Goal: Information Seeking & Learning: Learn about a topic

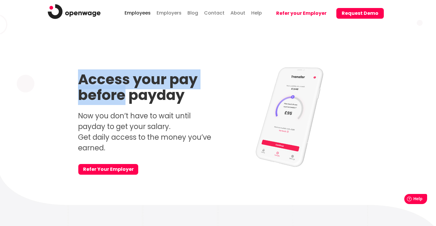
drag, startPoint x: 79, startPoint y: 80, endPoint x: 124, endPoint y: 102, distance: 50.2
click at [124, 102] on strong "Access your pay before payday" at bounding box center [138, 87] width 120 height 36
click at [90, 15] on img at bounding box center [74, 11] width 53 height 15
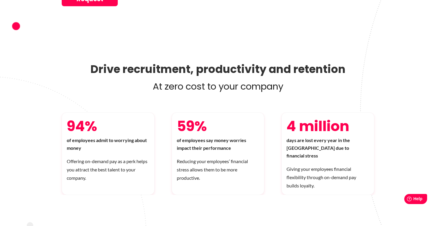
scroll to position [204, 0]
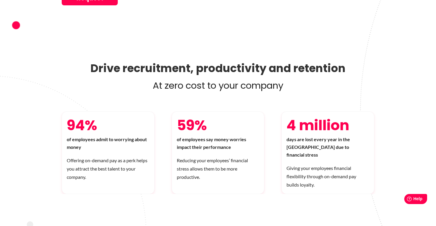
click at [178, 156] on p "Reducing your employees’ financial stress allows them to be more productive." at bounding box center [218, 168] width 83 height 25
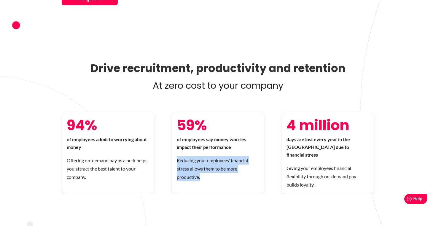
drag, startPoint x: 177, startPoint y: 155, endPoint x: 201, endPoint y: 176, distance: 32.4
click at [201, 176] on p "Reducing your employees’ financial stress allows them to be more productive." at bounding box center [218, 168] width 83 height 25
copy p "Reducing your employees’ financial stress allows them to be more productive."
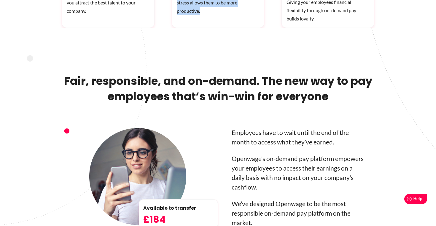
scroll to position [417, 0]
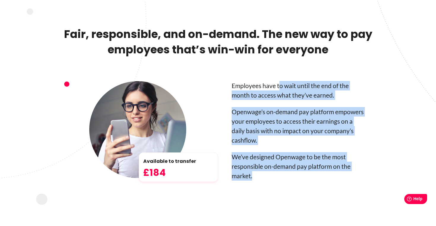
drag, startPoint x: 280, startPoint y: 73, endPoint x: 328, endPoint y: 84, distance: 49.6
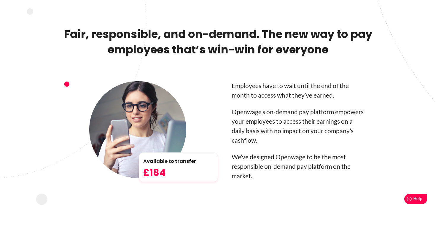
click at [278, 81] on p "Employees have to wait until the end of the month to access what they’ve earned." at bounding box center [299, 90] width 134 height 19
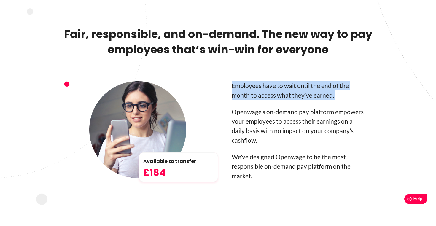
click at [278, 81] on p "Employees have to wait until the end of the month to access what they’ve earned." at bounding box center [299, 90] width 134 height 19
copy div "Employees have to wait until the end of the month to access what they’ve earned."
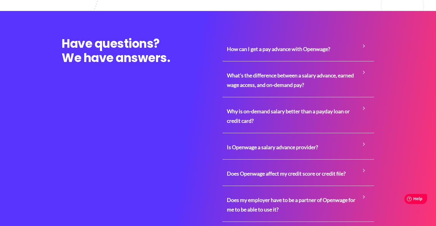
scroll to position [1307, 0]
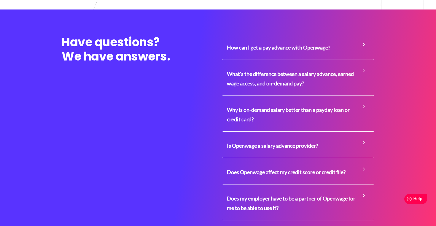
click at [316, 38] on span "How can I get a pay advance with Openwage?" at bounding box center [298, 47] width 143 height 18
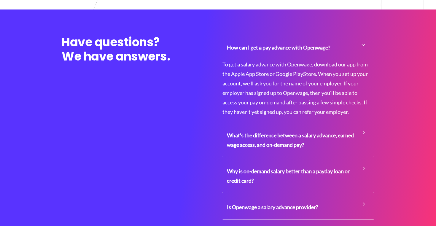
click at [313, 139] on span "What's the difference between a salary advance, earned wage access, and on-dema…" at bounding box center [298, 140] width 143 height 28
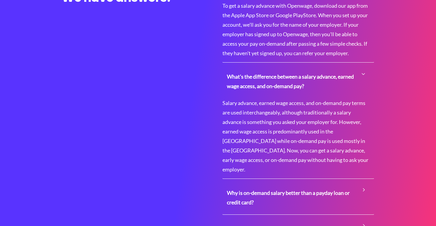
scroll to position [1371, 0]
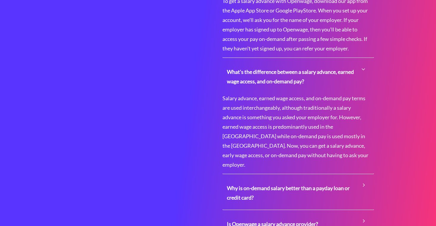
click at [313, 179] on span "Why is on-demand salary better than a payday loan or credit card?" at bounding box center [298, 193] width 143 height 28
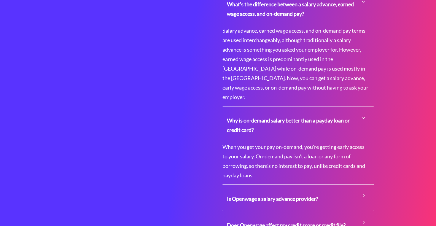
scroll to position [1454, 0]
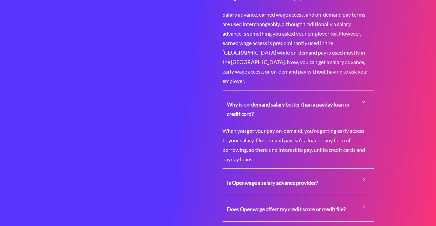
click at [309, 174] on span "Is Openwage a salary advance provider?" at bounding box center [298, 183] width 143 height 18
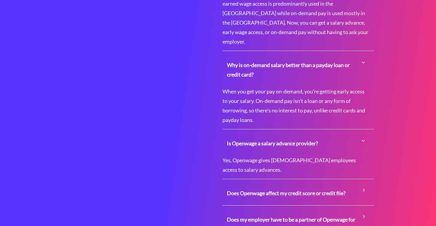
click at [309, 184] on span "Does Openwage affect my credit score or credit file?" at bounding box center [298, 193] width 143 height 18
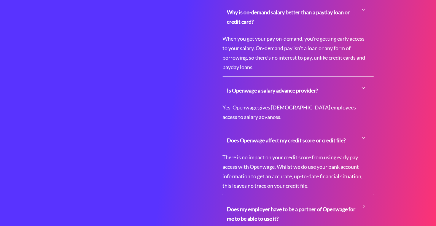
scroll to position [1641, 0]
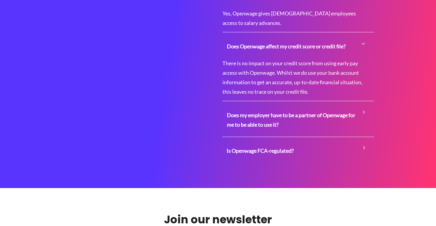
click at [289, 106] on span "Does my employer have to be a partner of Openwage for me to be able to use it?" at bounding box center [298, 120] width 143 height 28
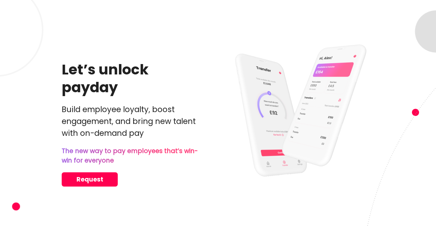
scroll to position [0, 0]
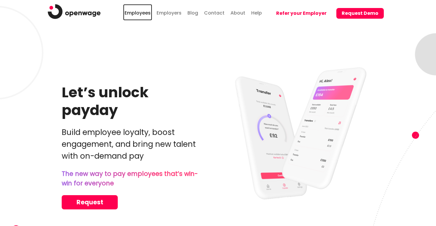
click at [144, 11] on link "Employees" at bounding box center [137, 12] width 29 height 16
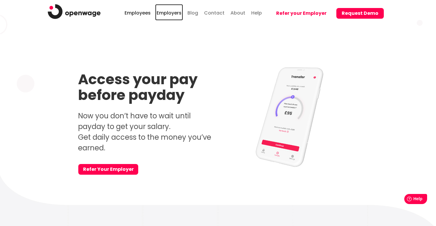
click at [175, 13] on link "Employers" at bounding box center [169, 12] width 28 height 16
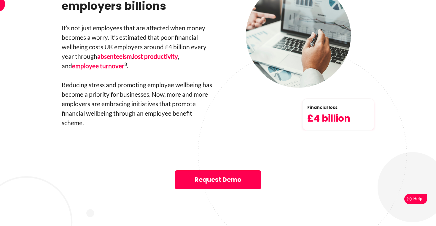
scroll to position [1009, 0]
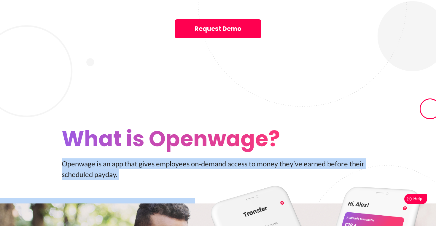
drag, startPoint x: 127, startPoint y: 130, endPoint x: 64, endPoint y: 117, distance: 64.3
copy div "Openwage is an app that gives employees on-­demand access to money they’ve earn…"
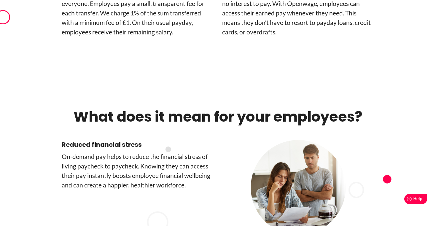
scroll to position [1542, 0]
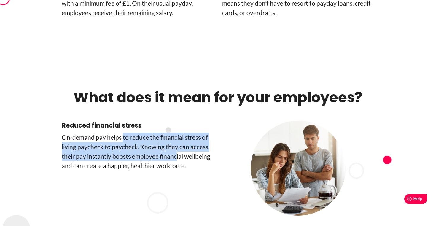
drag, startPoint x: 122, startPoint y: 92, endPoint x: 179, endPoint y: 118, distance: 62.8
click at [179, 133] on p "On-­demand pay helps to reduce the financial stress of living paycheck to paych…" at bounding box center [138, 152] width 152 height 38
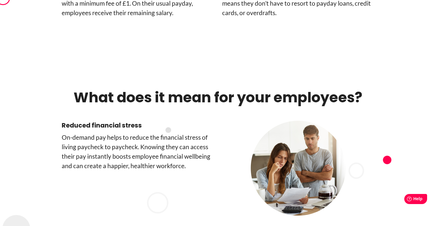
click at [190, 133] on p "On-­demand pay helps to reduce the financial stress of living paycheck to paych…" at bounding box center [138, 152] width 152 height 38
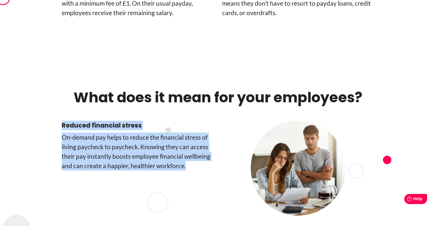
drag, startPoint x: 199, startPoint y: 122, endPoint x: 61, endPoint y: 80, distance: 144.9
click at [61, 121] on div "Reduced financial stress On-­demand pay helps to reduce the financial stress of…" at bounding box center [218, 170] width 338 height 98
copy div "Reduced financial stress On-­demand pay helps to reduce the financial stress of…"
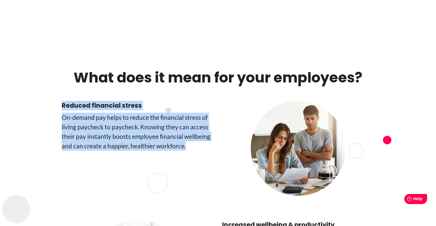
scroll to position [1581, 0]
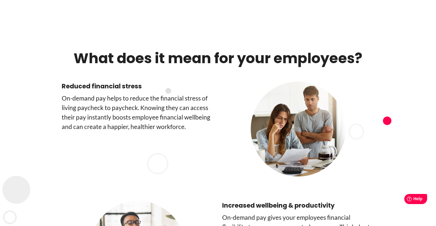
drag, startPoint x: 219, startPoint y: 160, endPoint x: 214, endPoint y: 176, distance: 17.4
drag, startPoint x: 311, startPoint y: 201, endPoint x: 257, endPoint y: 185, distance: 56.6
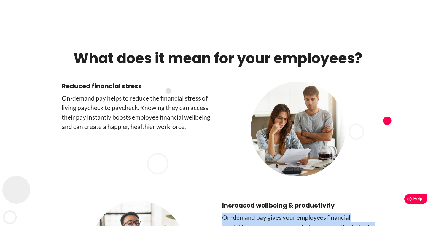
copy div "On-demand pay gives your employees financial flexibility to manage unexpected e…"
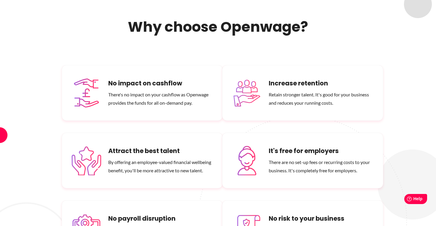
scroll to position [3459, 0]
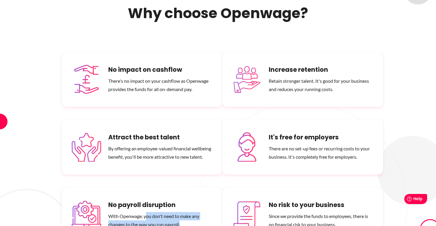
drag, startPoint x: 145, startPoint y: 170, endPoint x: 181, endPoint y: 182, distance: 37.1
click at [181, 212] on p "With Openwage, you don't need to make any changes to the way you run payroll." at bounding box center [160, 220] width 105 height 17
drag, startPoint x: 185, startPoint y: 181, endPoint x: 141, endPoint y: 170, distance: 45.6
click at [141, 212] on p "With Openwage, you don't need to make any changes to the way you run payroll." at bounding box center [160, 220] width 105 height 17
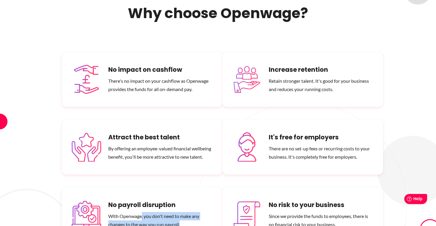
copy p ", you don't need to make any changes to the way you run payroll."
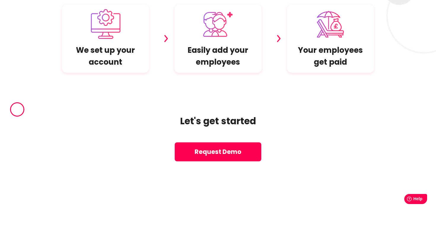
scroll to position [4196, 0]
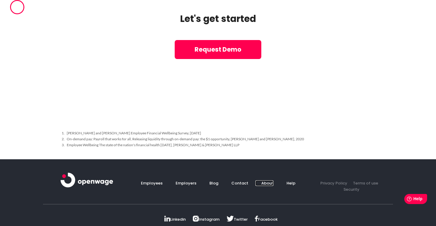
click at [265, 180] on link "About" at bounding box center [265, 183] width 18 height 6
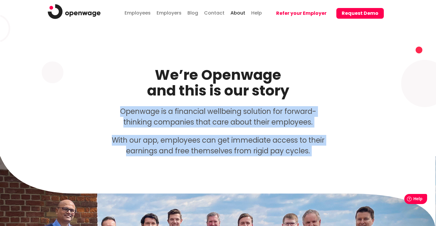
drag, startPoint x: 121, startPoint y: 110, endPoint x: 332, endPoint y: 159, distance: 216.9
copy div "Openwage is a financial wellbeing solution for forward-thinking companies that …"
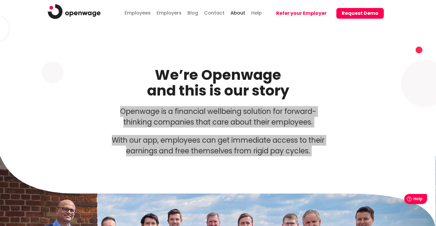
drag, startPoint x: 259, startPoint y: 115, endPoint x: 368, endPoint y: 1, distance: 157.0
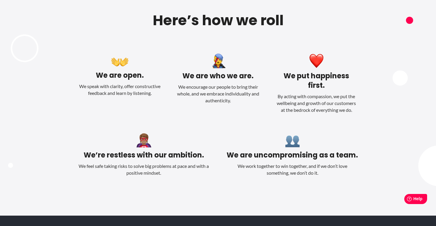
scroll to position [732, 0]
